Goal: Use online tool/utility: Use online tool/utility

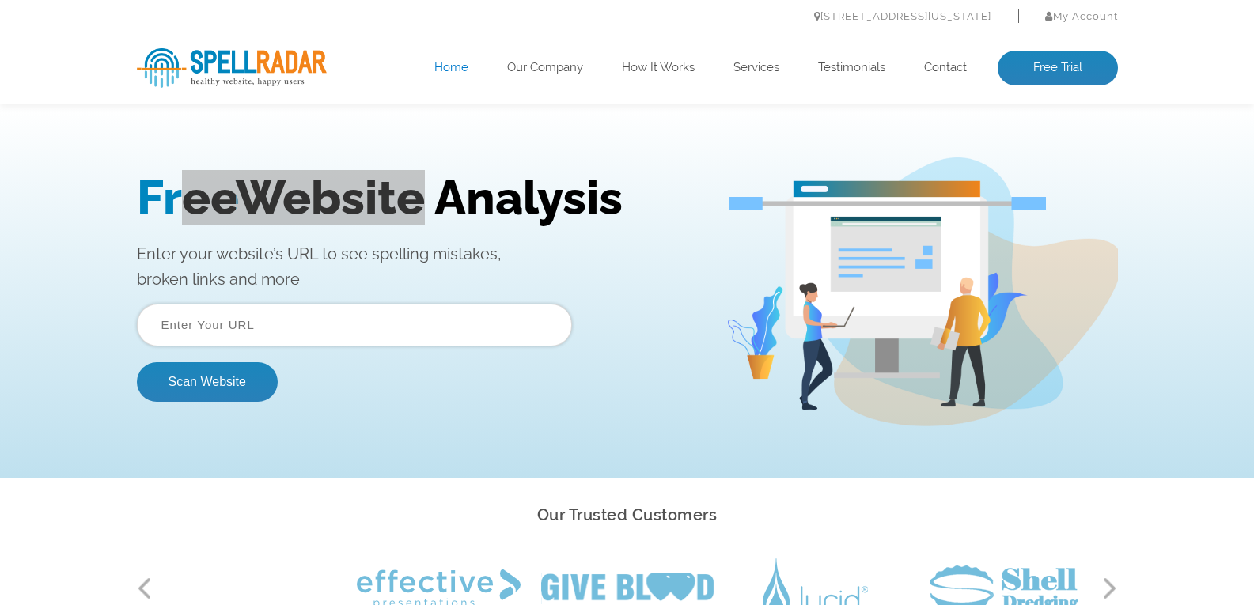
click at [419, 106] on html "Free Website Analysis Enter your website’s URL to see spelling mistakes, broken…" at bounding box center [627, 292] width 1254 height 372
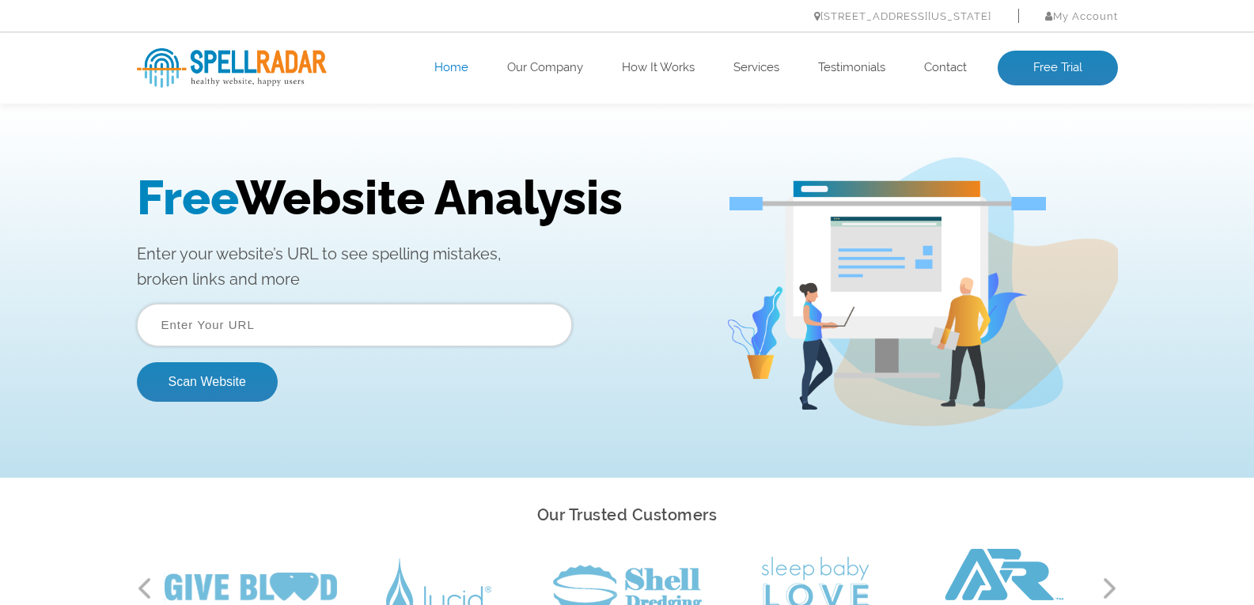
click at [238, 318] on input "text" at bounding box center [354, 325] width 435 height 43
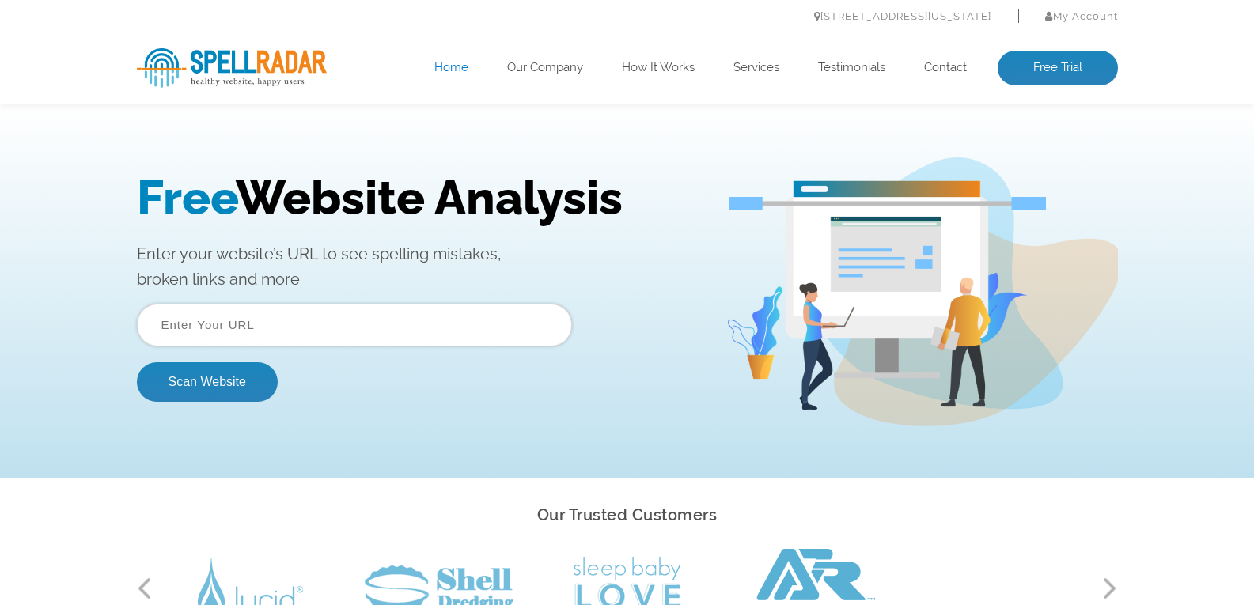
paste input "[URL][DOMAIN_NAME]"
type input "[URL][DOMAIN_NAME]"
click at [210, 380] on button "Scan Website" at bounding box center [207, 382] width 141 height 40
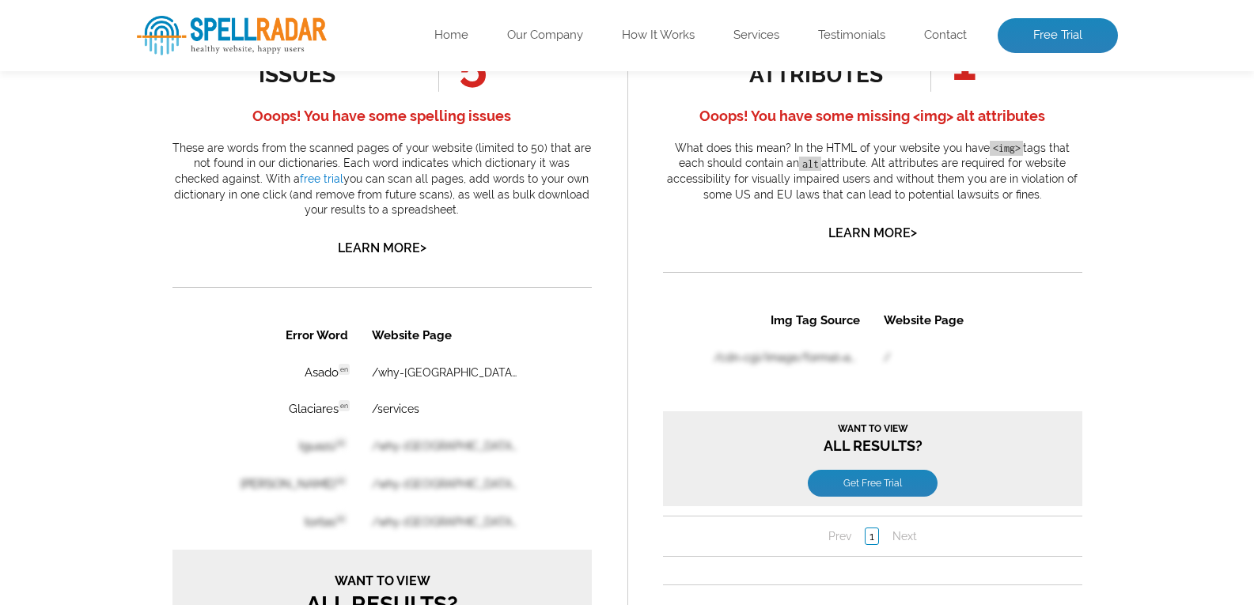
scroll to position [814, 0]
